Goal: Task Accomplishment & Management: Complete application form

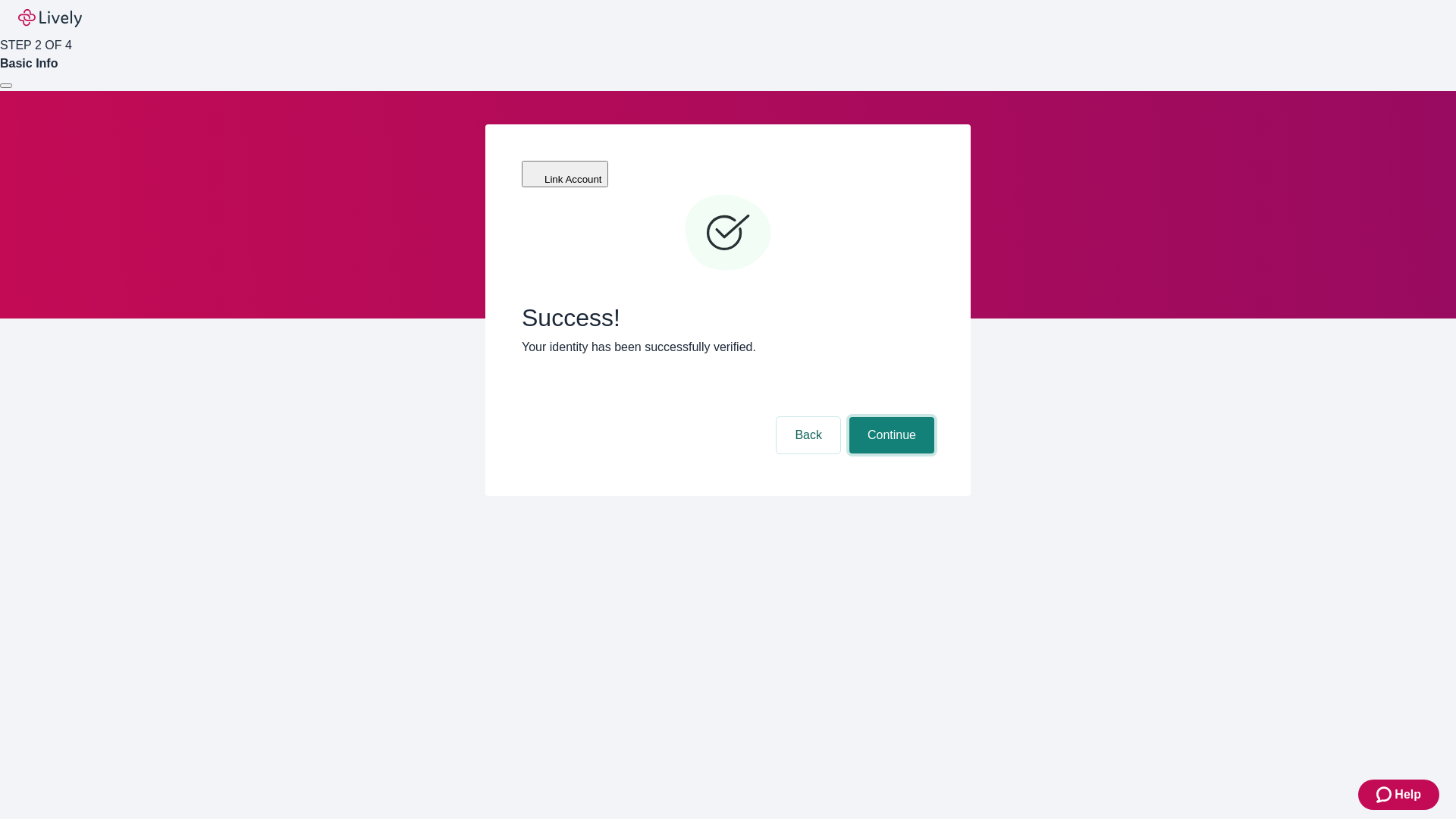
click at [889, 417] on button "Continue" at bounding box center [891, 435] width 85 height 37
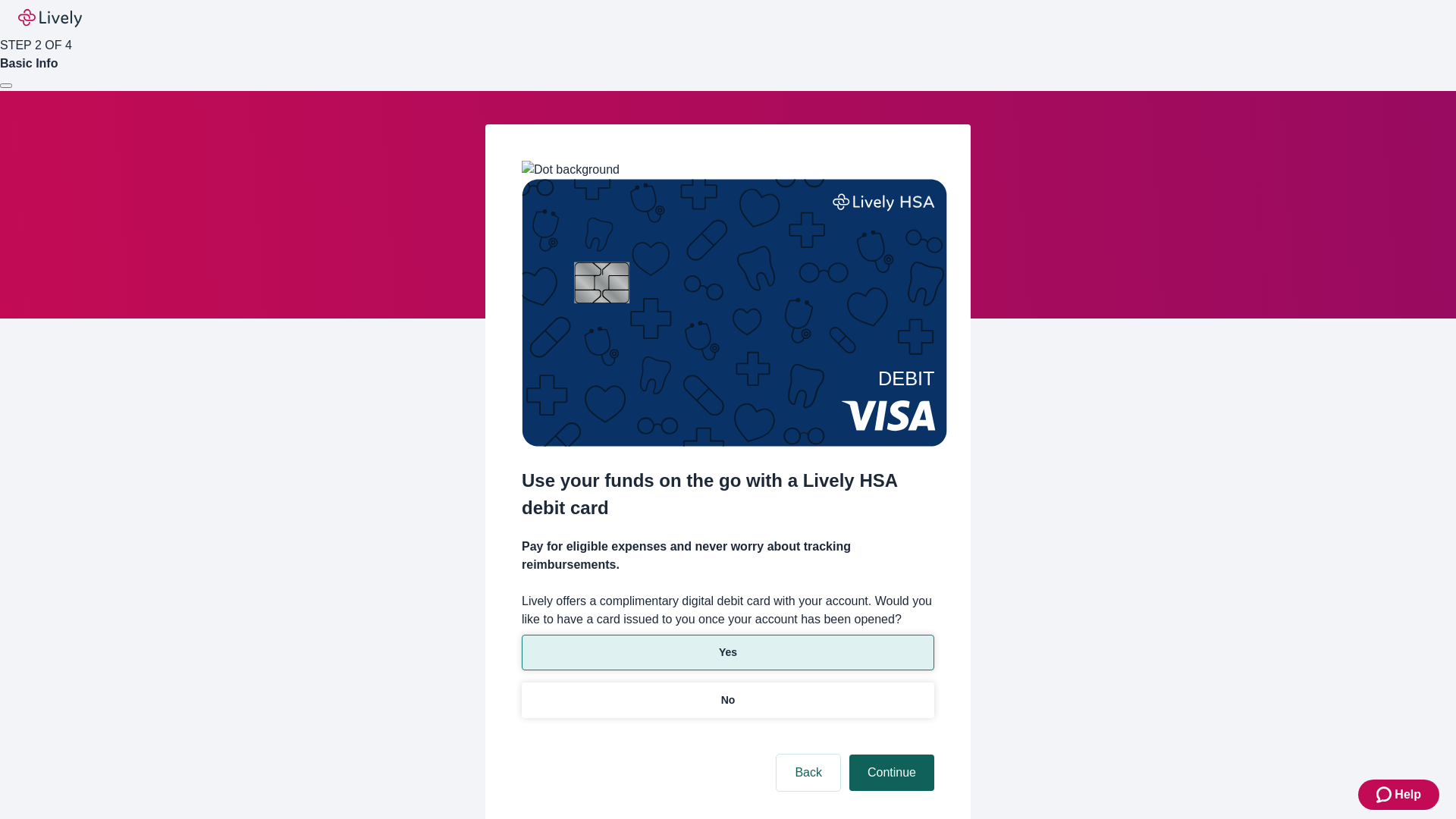
click at [727, 645] on p "Yes" at bounding box center [728, 653] width 18 height 16
click at [889, 755] on button "Continue" at bounding box center [891, 773] width 85 height 37
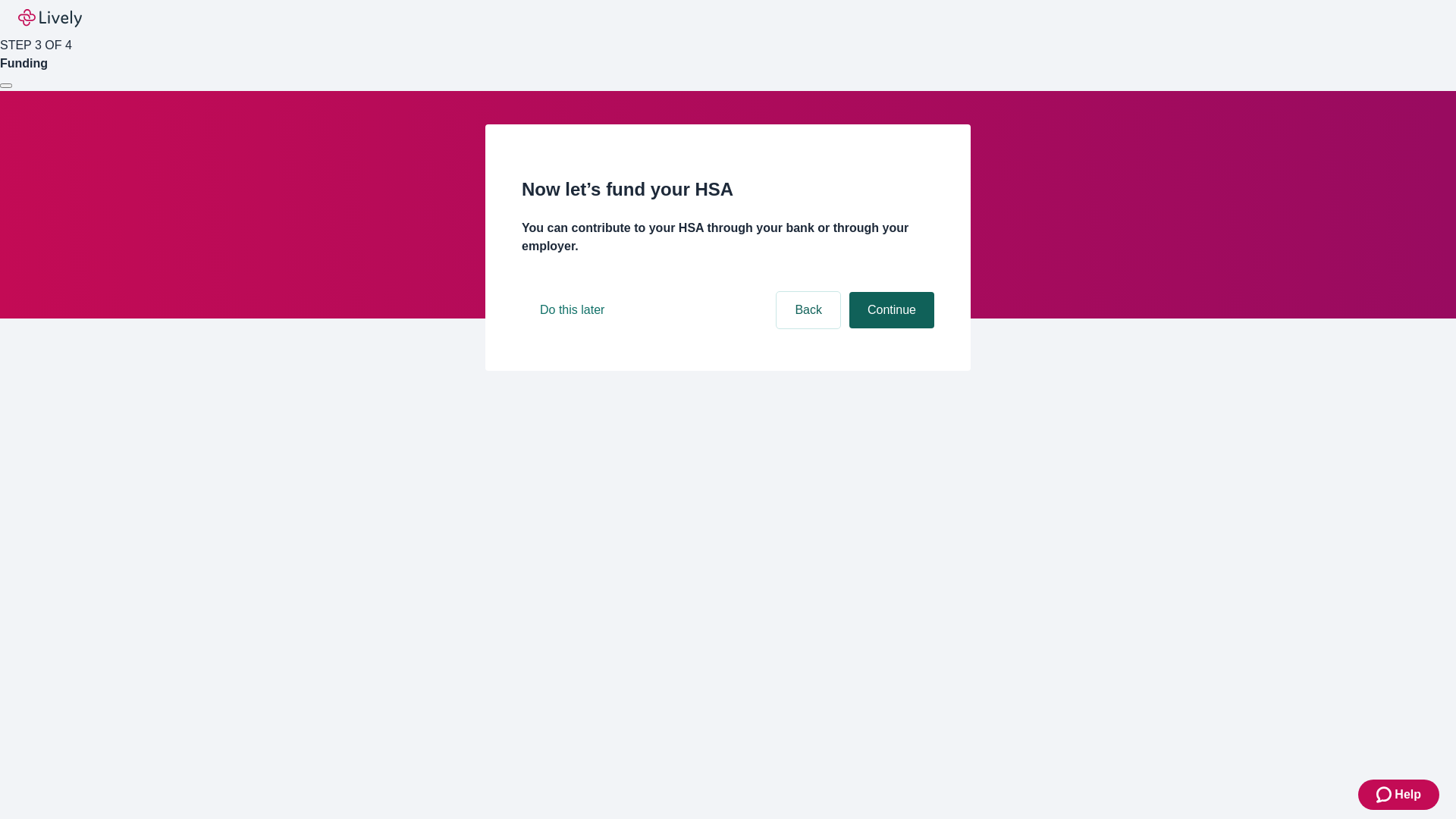
click at [889, 328] on button "Continue" at bounding box center [891, 310] width 85 height 37
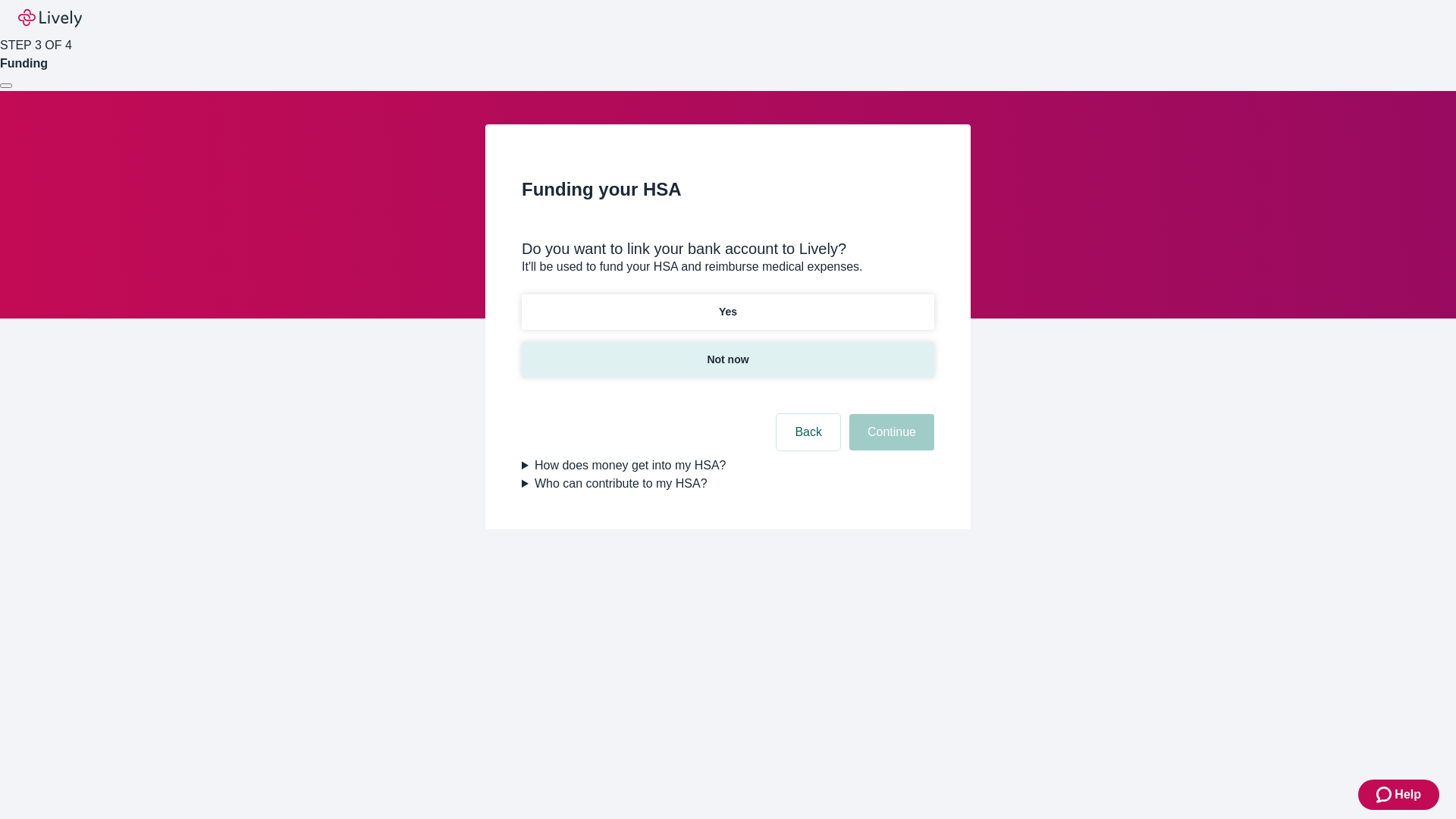
click at [727, 352] on p "Not now" at bounding box center [727, 360] width 42 height 16
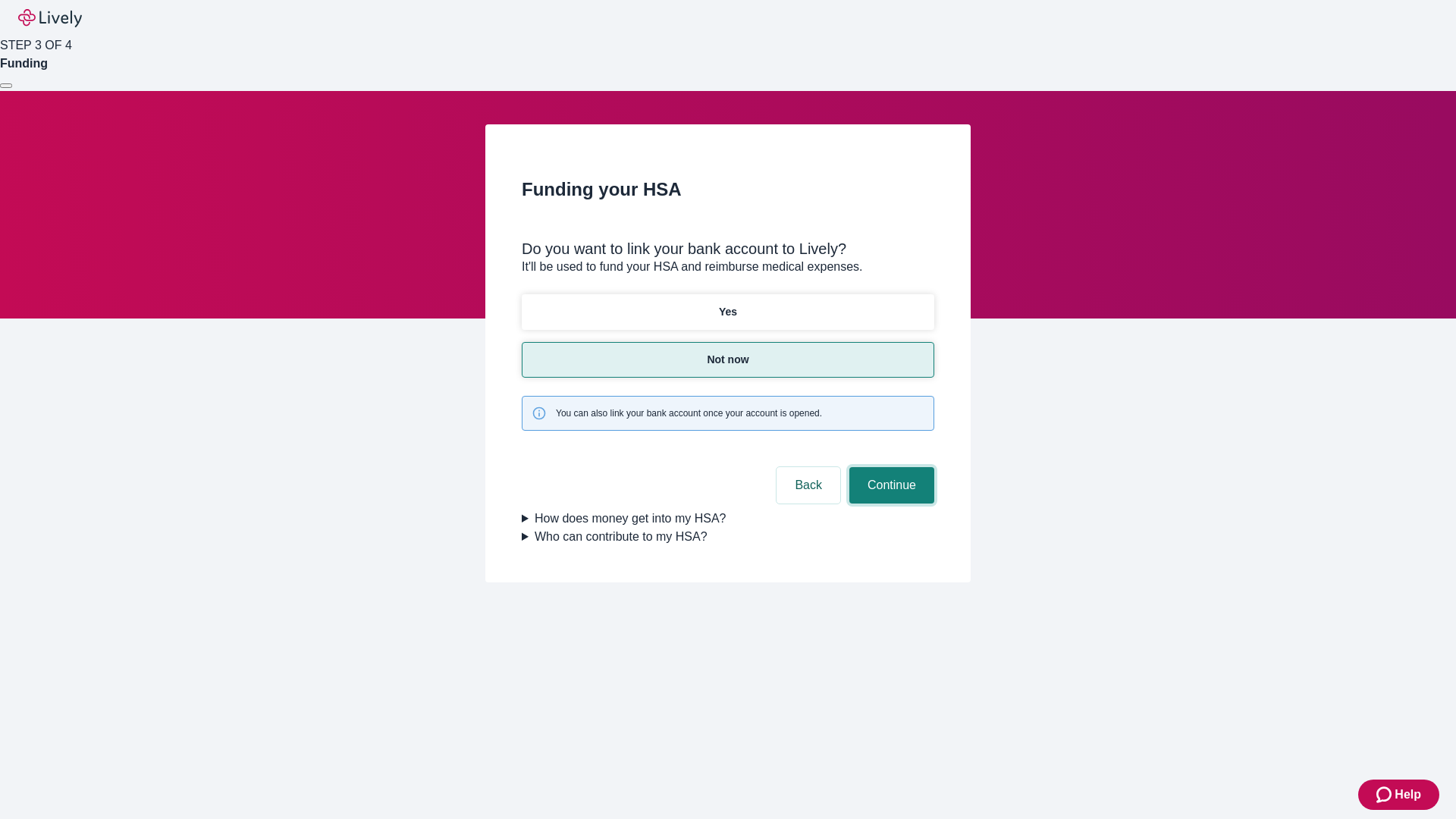
click at [889, 467] on button "Continue" at bounding box center [891, 485] width 85 height 37
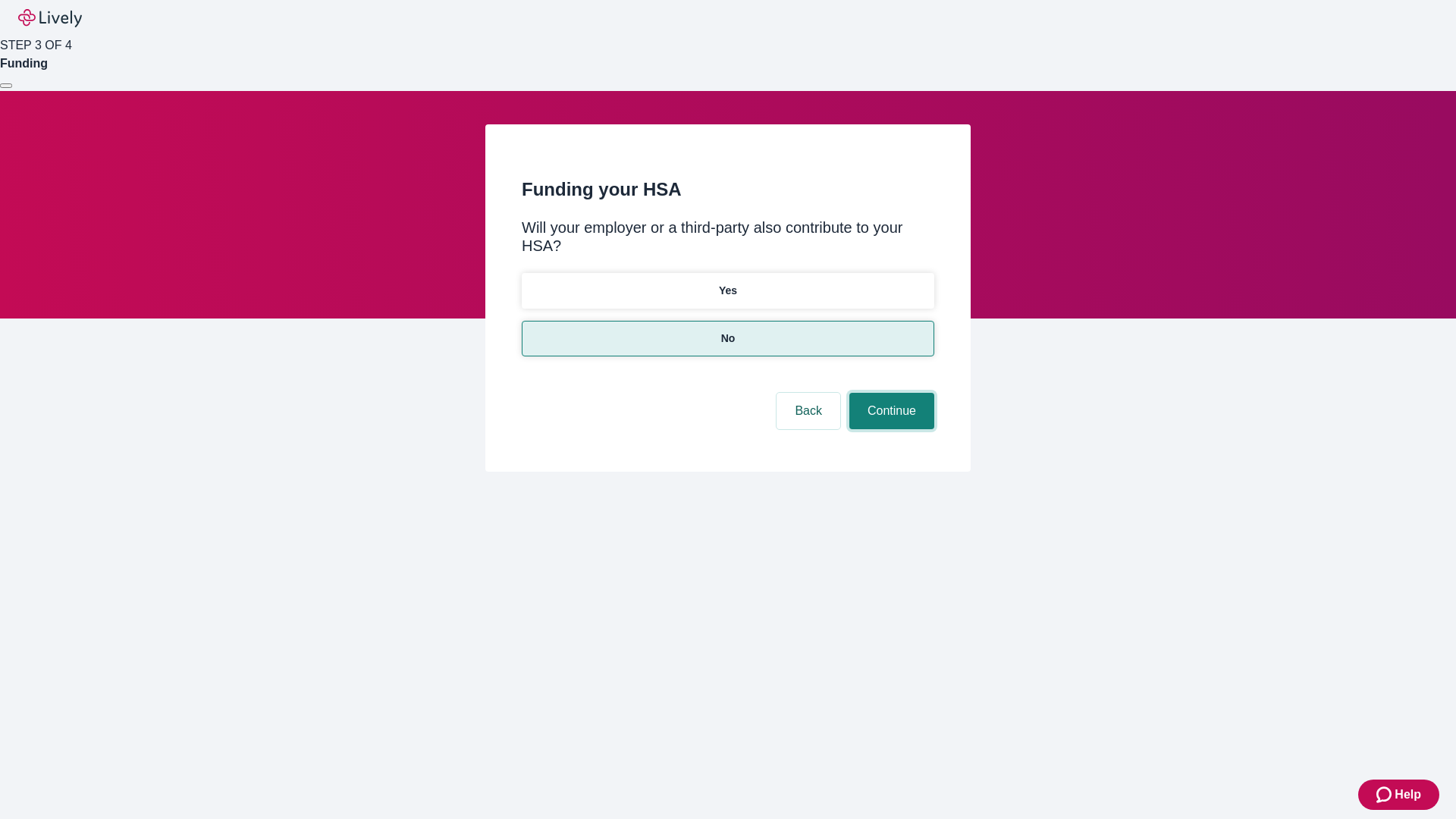
click at [889, 393] on button "Continue" at bounding box center [891, 411] width 85 height 37
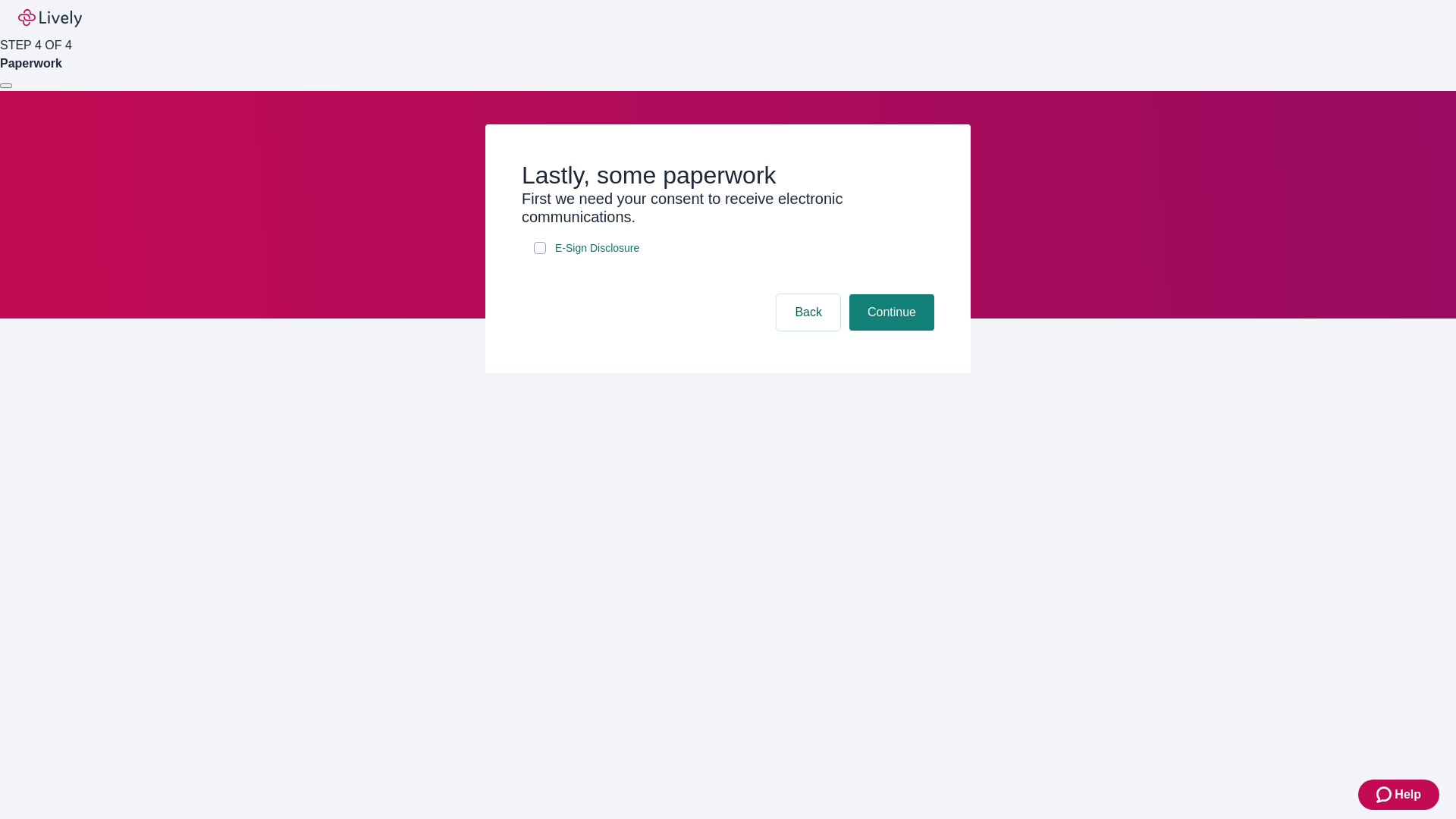
click at [540, 254] on input "E-Sign Disclosure" at bounding box center [540, 248] width 13 height 13
checkbox input "true"
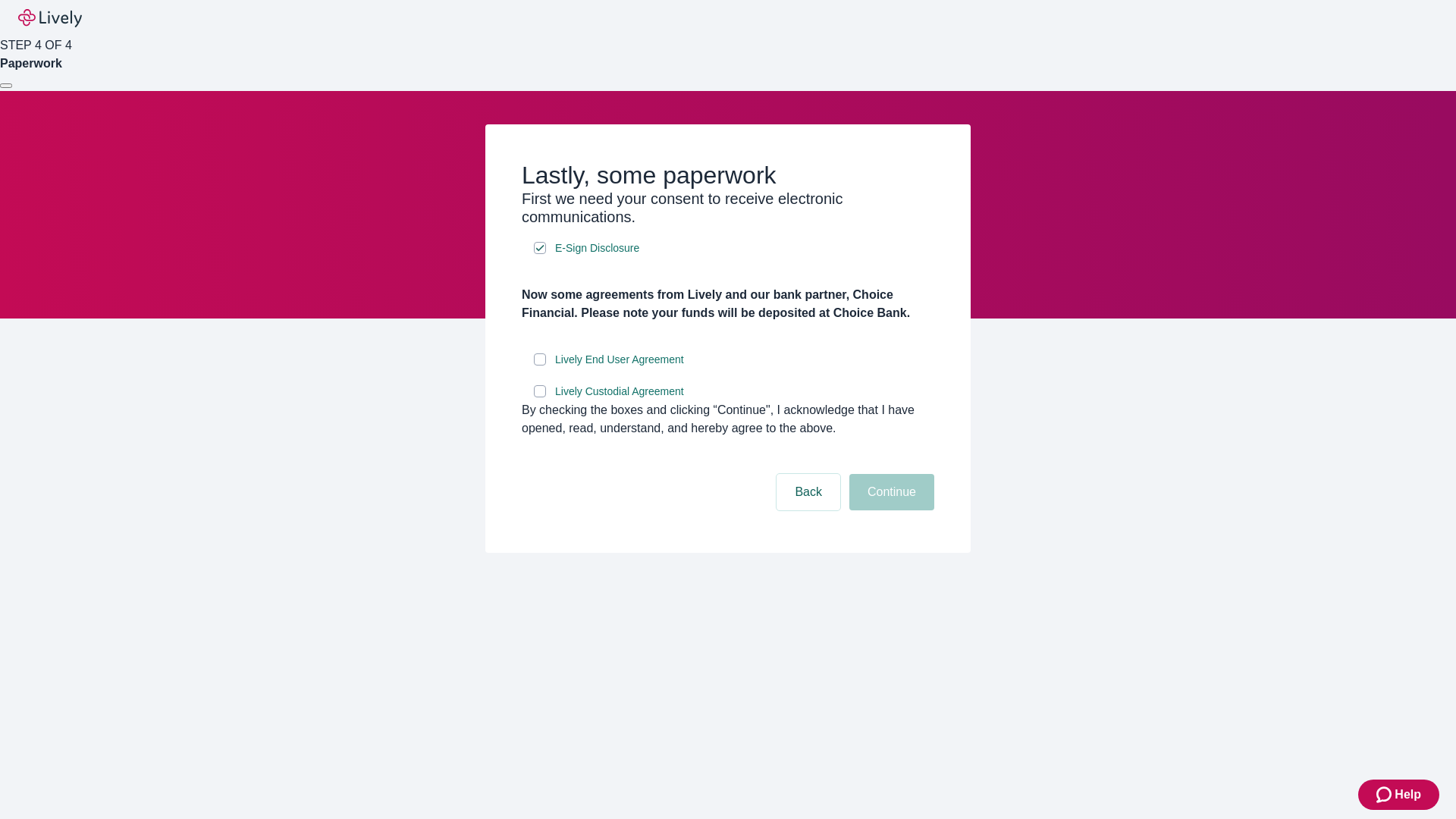
click at [540, 366] on input "Lively End User Agreement" at bounding box center [540, 360] width 13 height 13
checkbox input "true"
click at [540, 397] on input "Lively Custodial Agreement" at bounding box center [540, 392] width 13 height 13
checkbox input "true"
click at [889, 510] on button "Continue" at bounding box center [891, 492] width 85 height 37
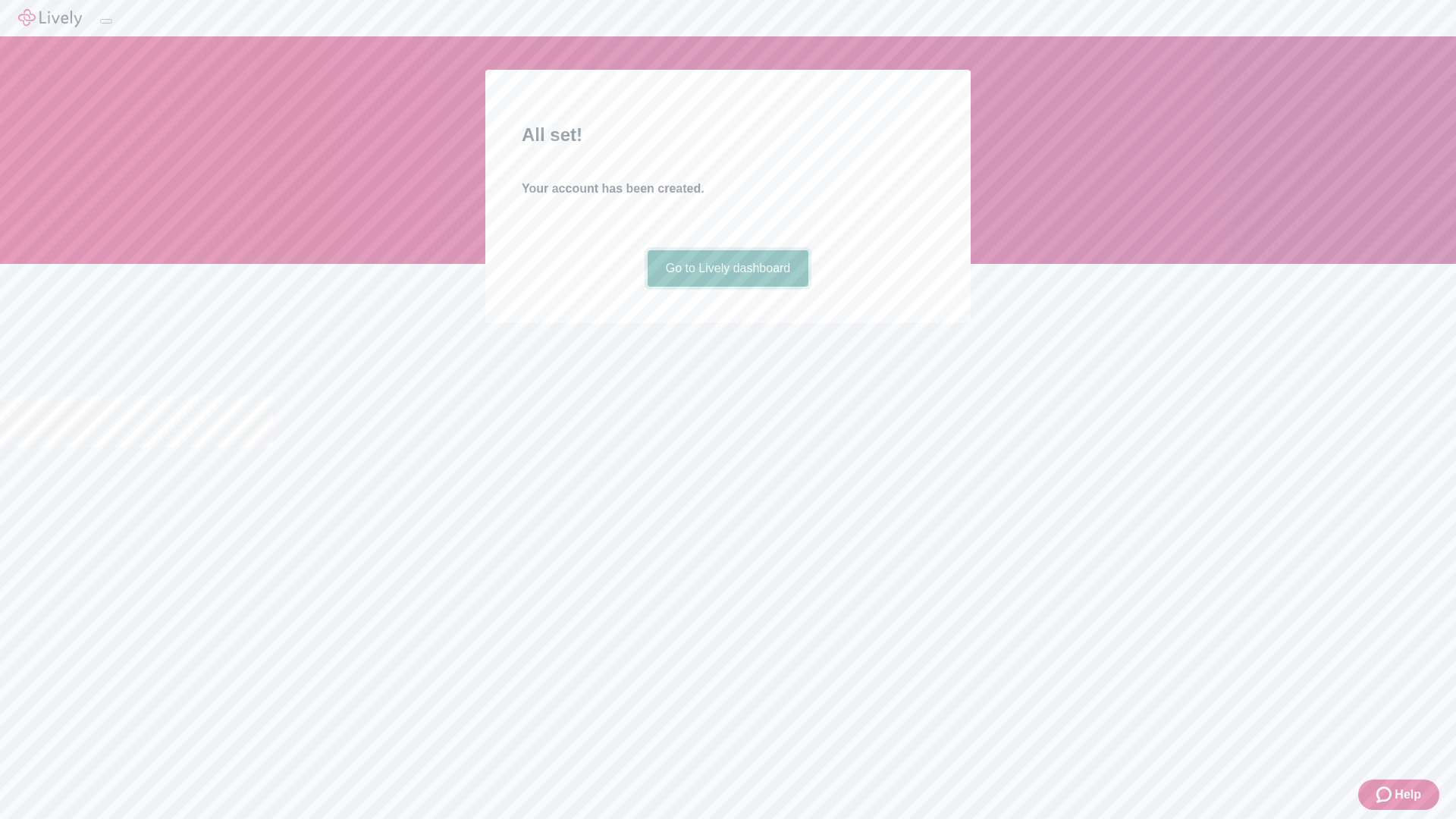
click at [727, 287] on link "Go to Lively dashboard" at bounding box center [728, 268] width 161 height 37
